Goal: Task Accomplishment & Management: Manage account settings

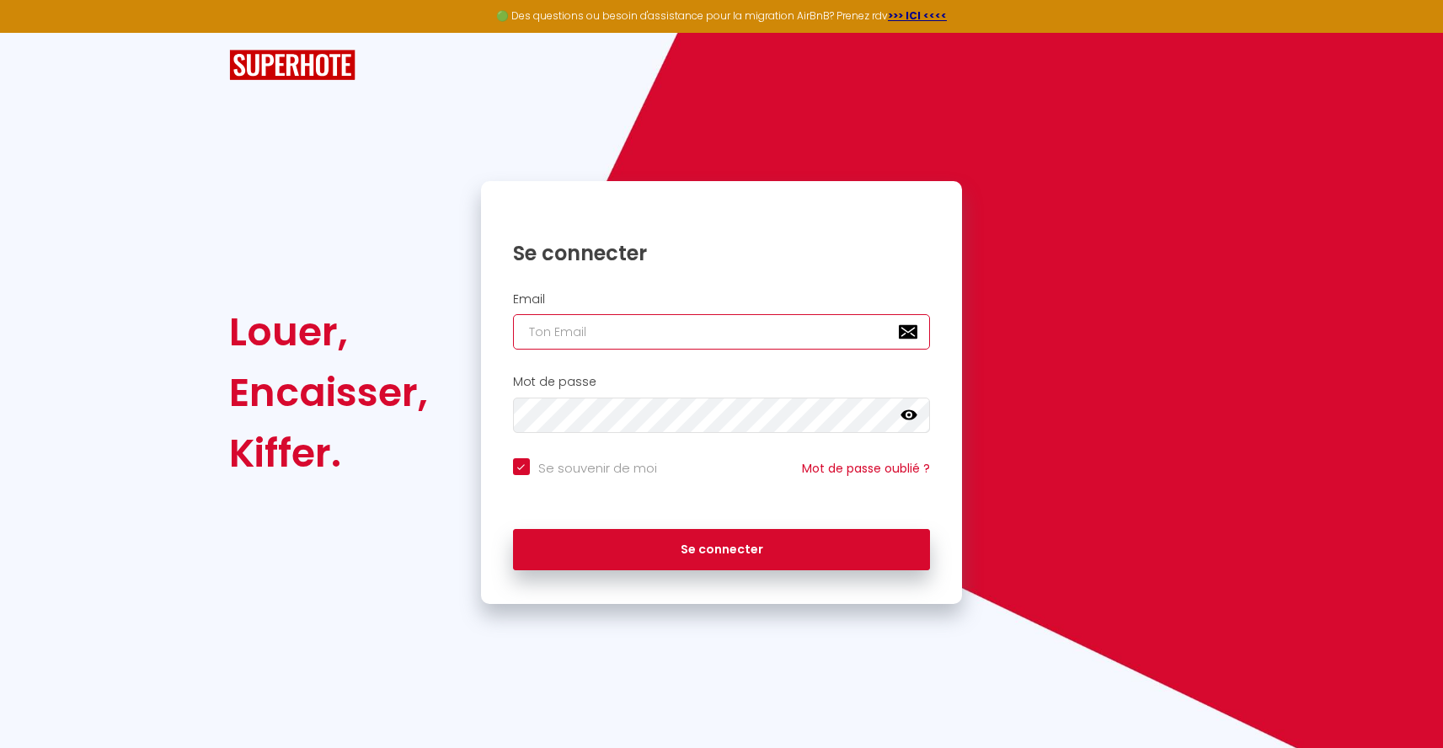
click at [620, 347] on input "email" at bounding box center [722, 331] width 418 height 35
type input "[EMAIL_ADDRESS][DOMAIN_NAME]"
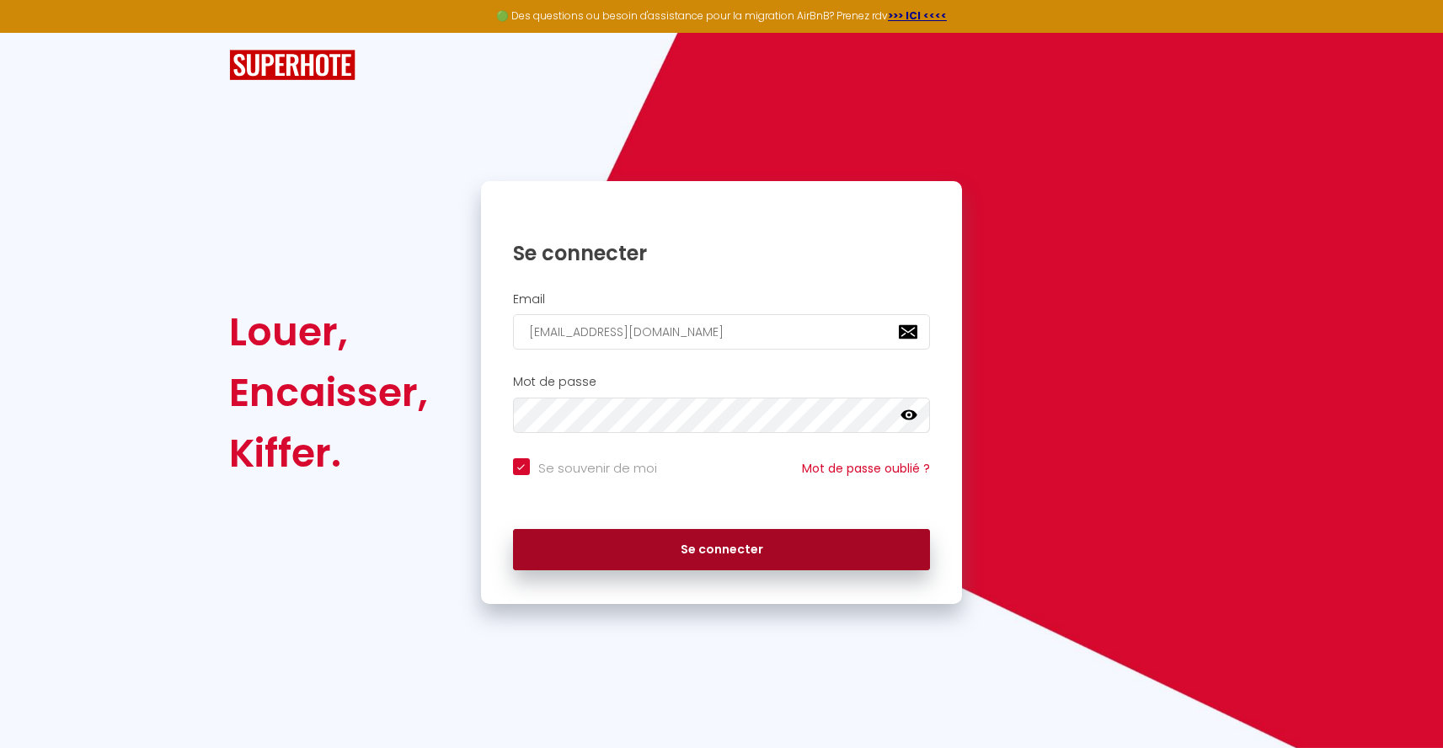
click at [693, 533] on button "Se connecter" at bounding box center [722, 550] width 418 height 42
checkbox input "true"
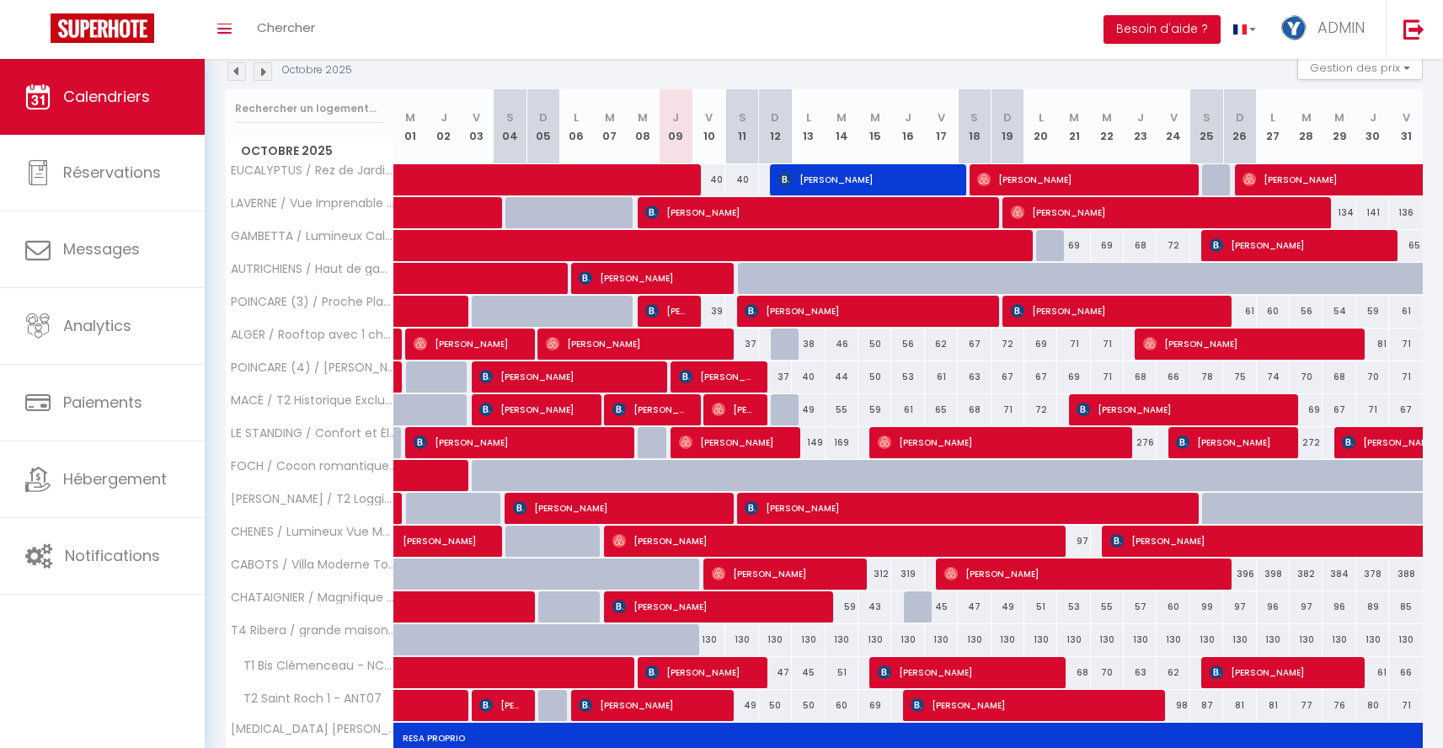
scroll to position [163, 0]
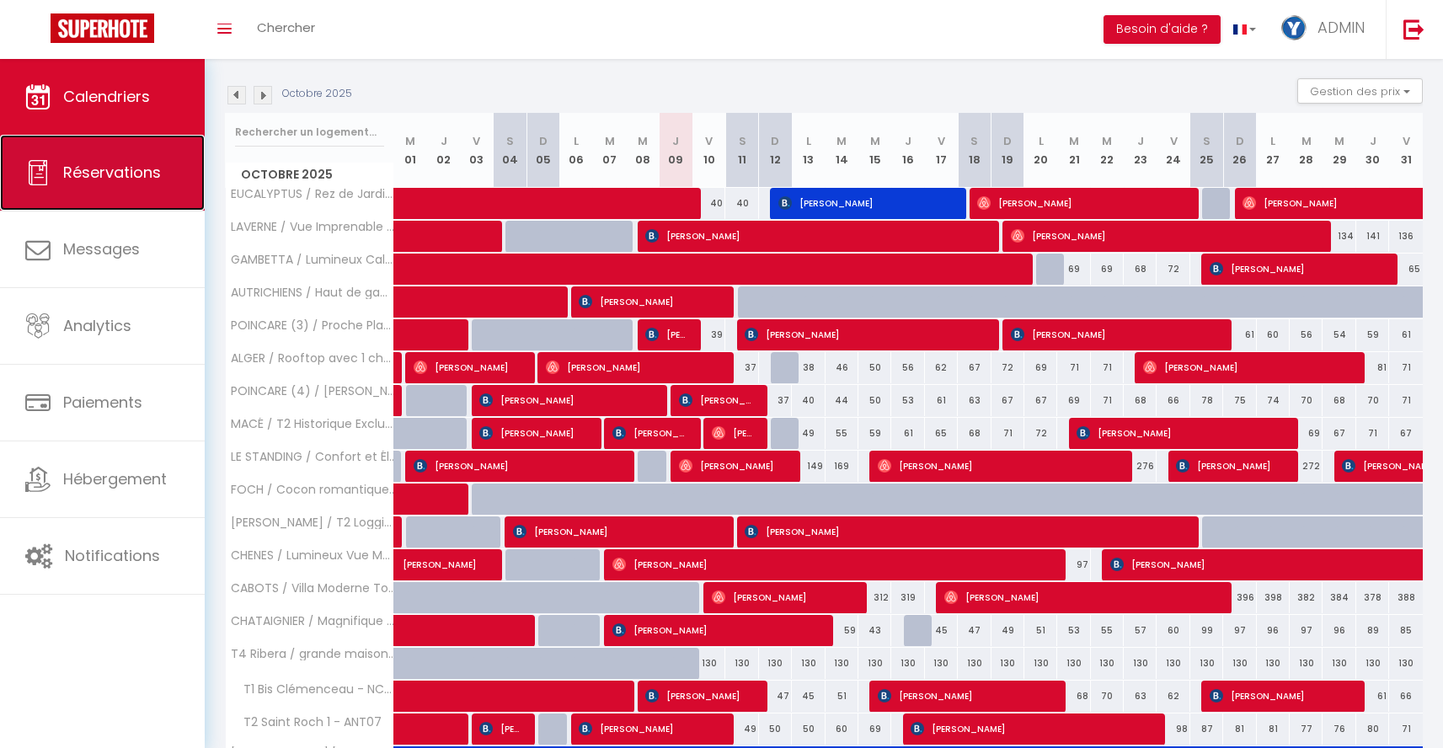
click at [134, 174] on span "Réservations" at bounding box center [112, 172] width 98 height 21
select select "not_cancelled"
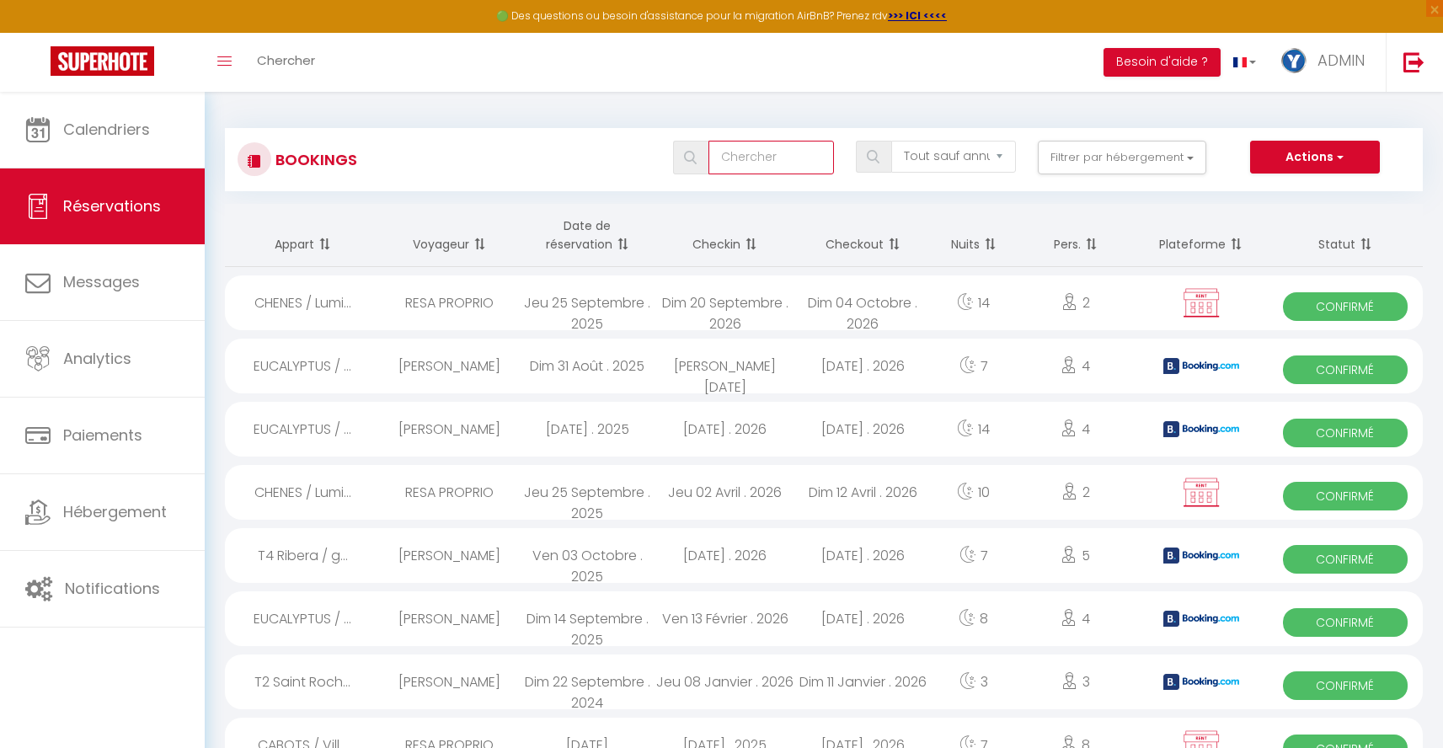
click at [748, 166] on input "text" at bounding box center [770, 158] width 125 height 34
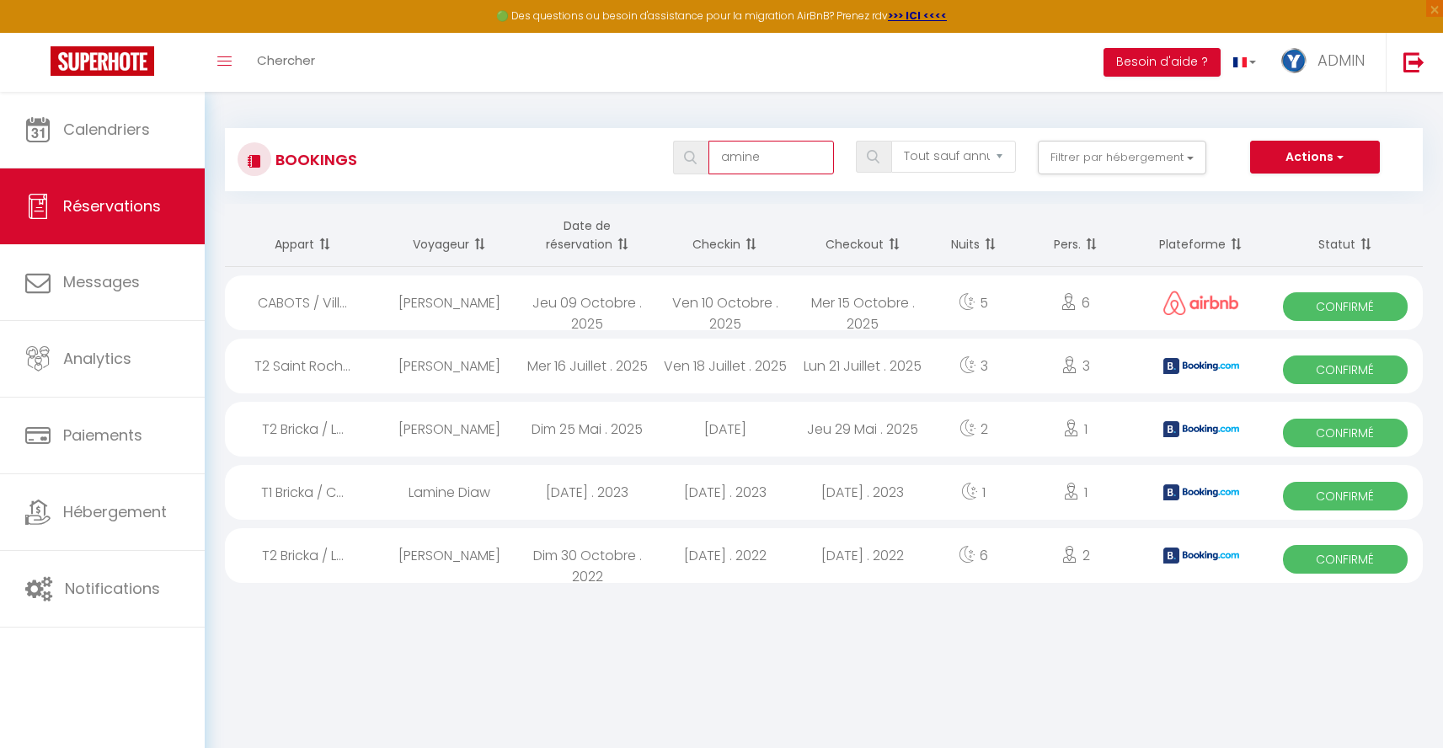
type input "amine"
click at [726, 304] on div "Ven 10 Octobre . 2025" at bounding box center [725, 302] width 138 height 55
select select "OK"
select select "1"
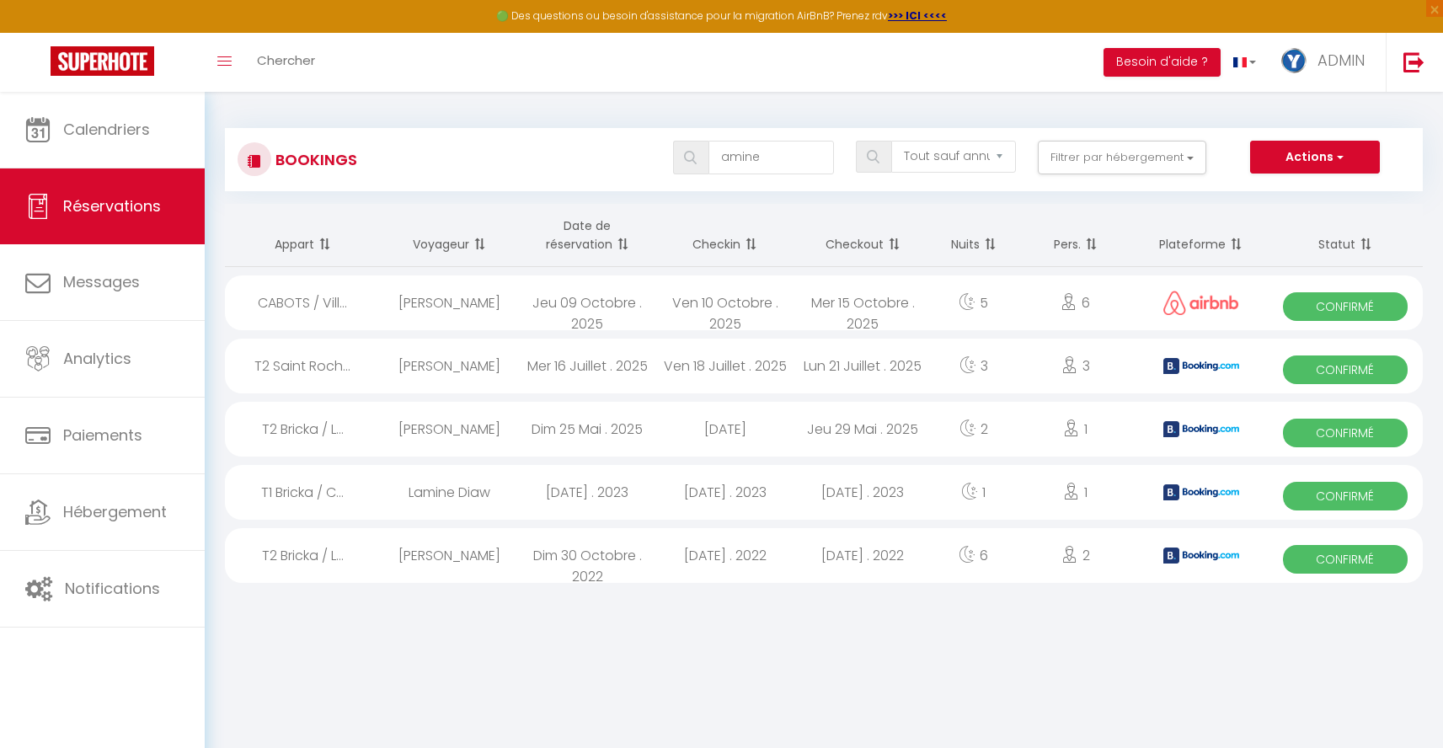
select select "0"
select select "1"
select select
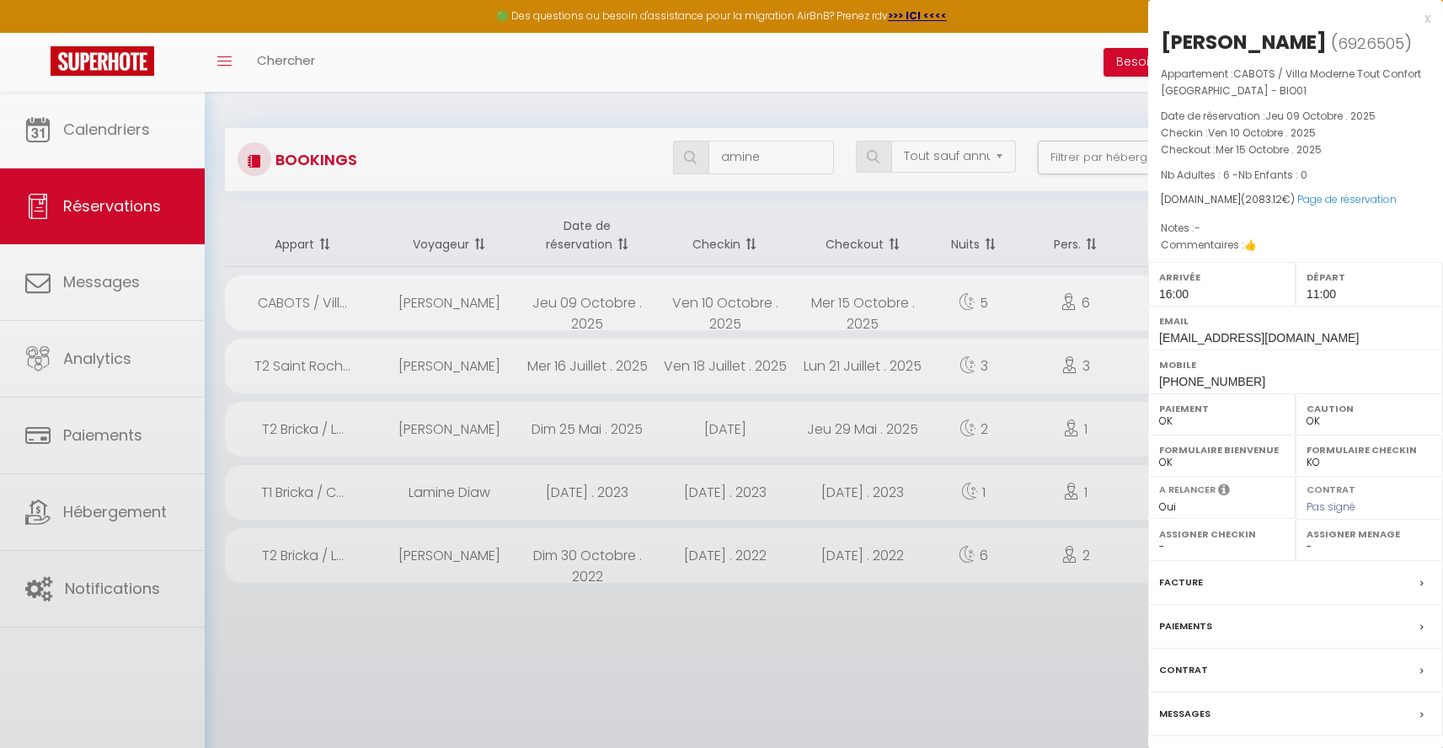
select select "48345"
select select "28564"
